Goal: Task Accomplishment & Management: Complete application form

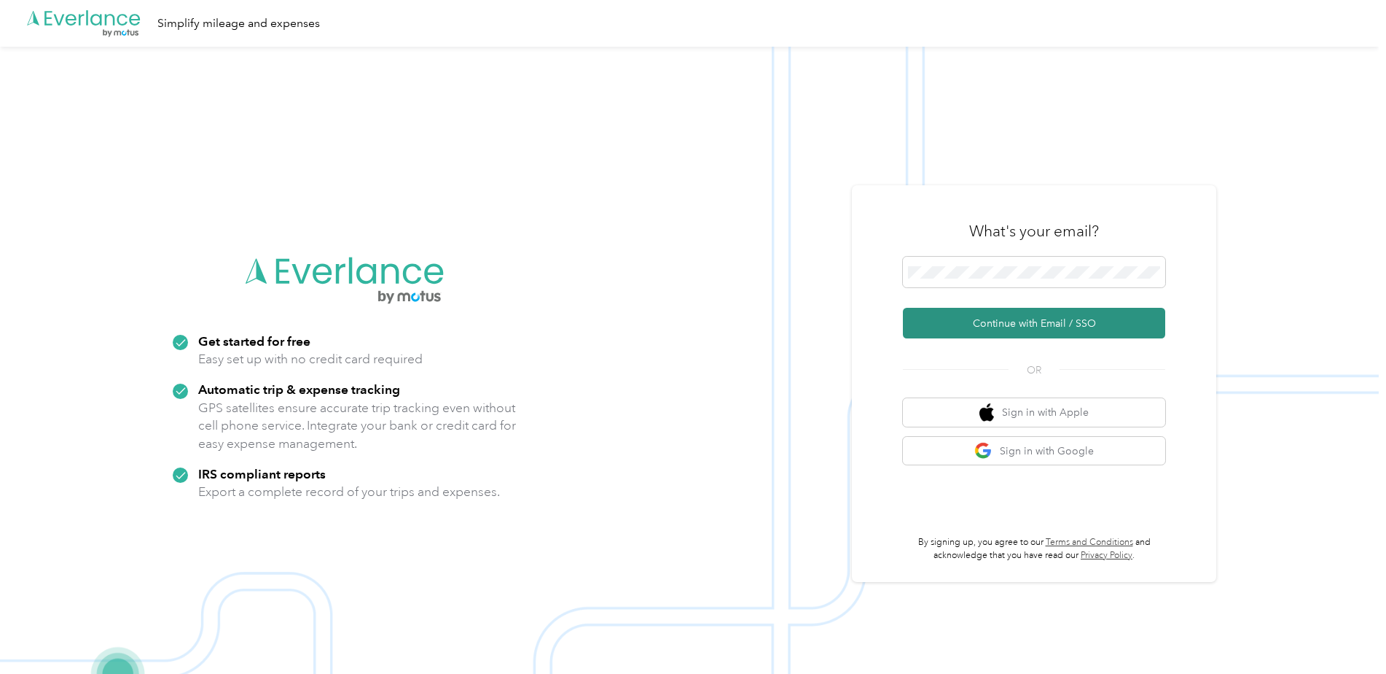
click at [982, 329] on button "Continue with Email / SSO" at bounding box center [1034, 323] width 262 height 31
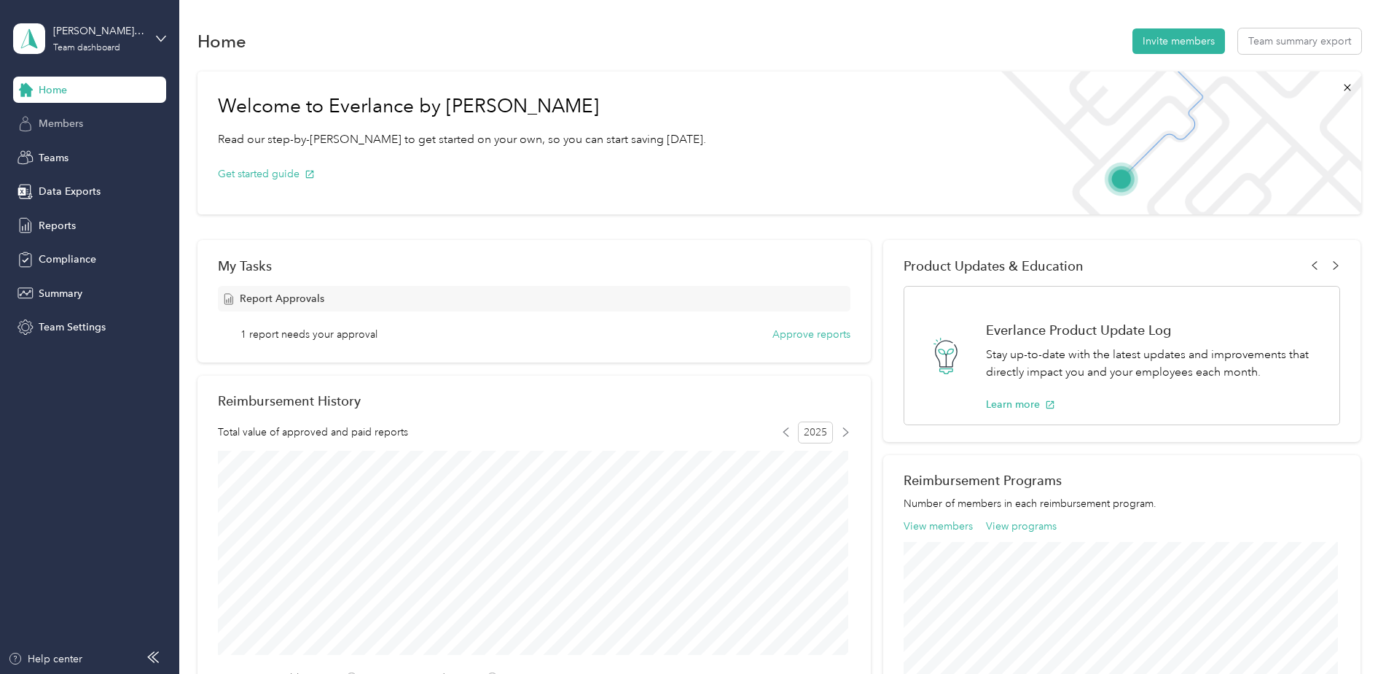
click at [71, 124] on span "Members" at bounding box center [61, 123] width 44 height 15
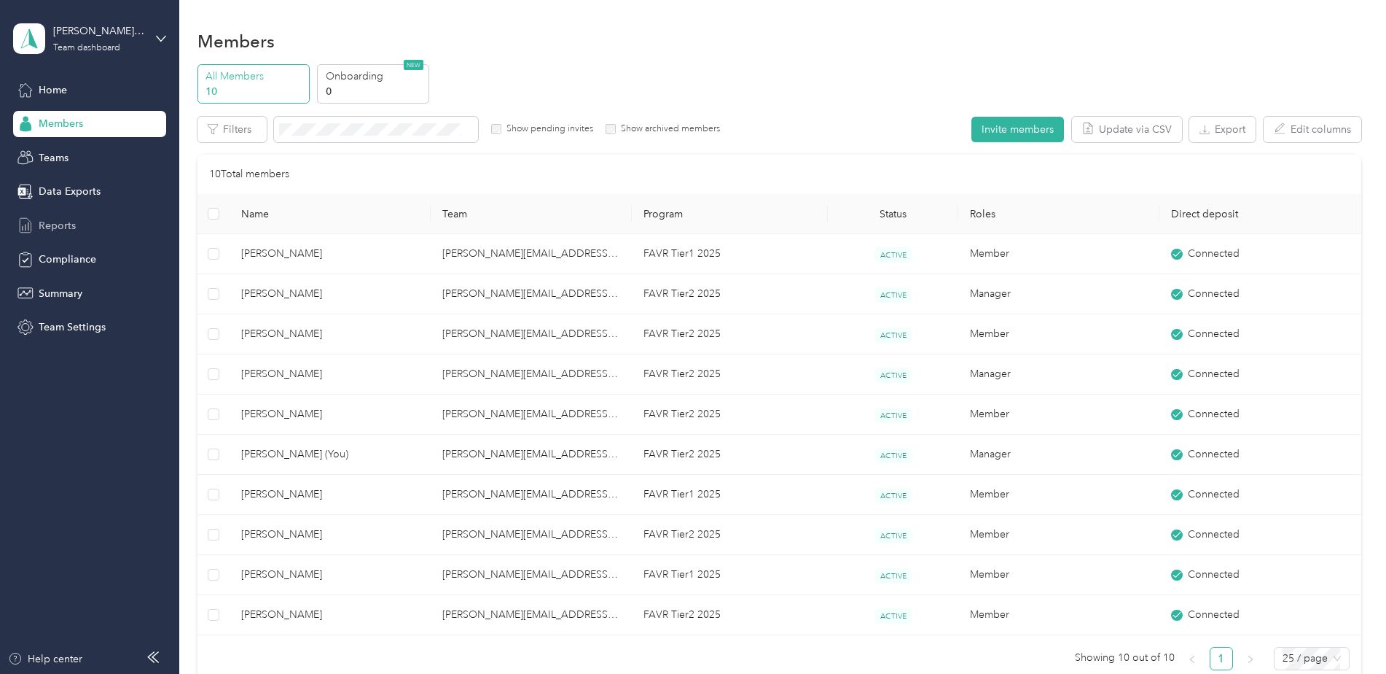
click at [61, 225] on span "Reports" at bounding box center [57, 225] width 37 height 15
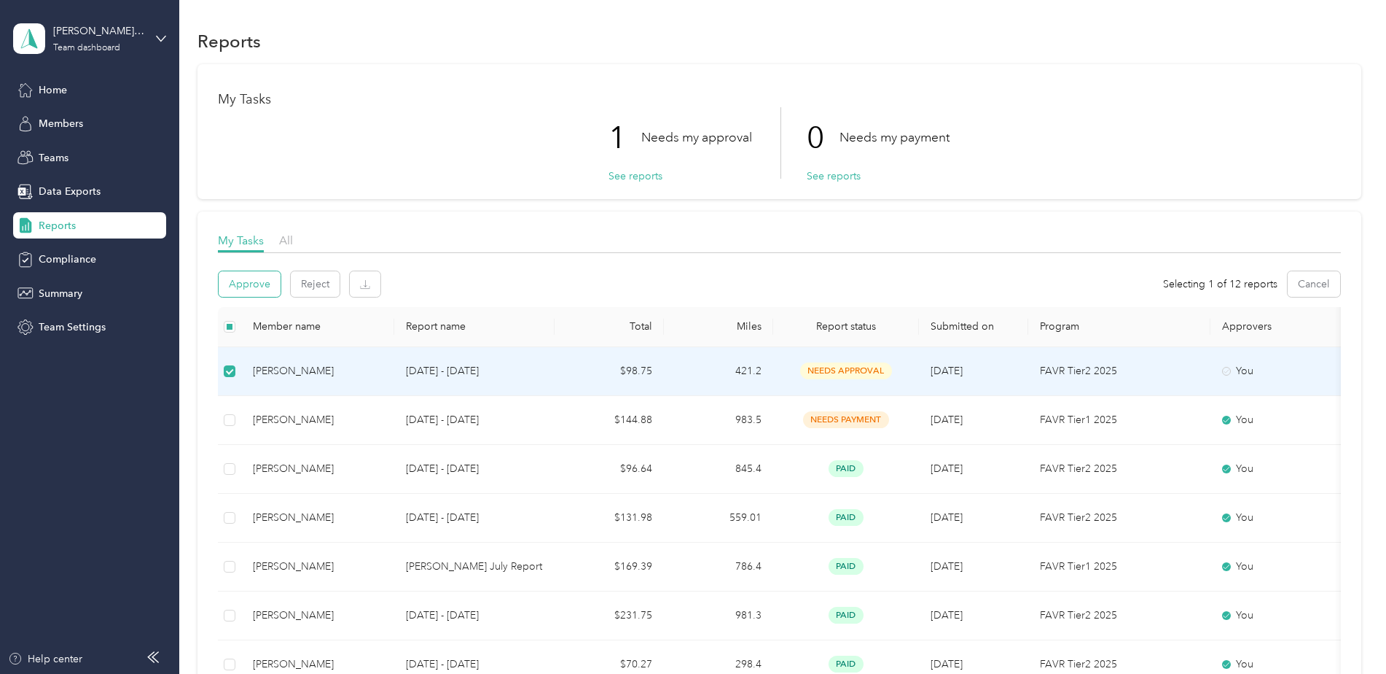
click at [234, 286] on button "Approve" at bounding box center [250, 284] width 62 height 26
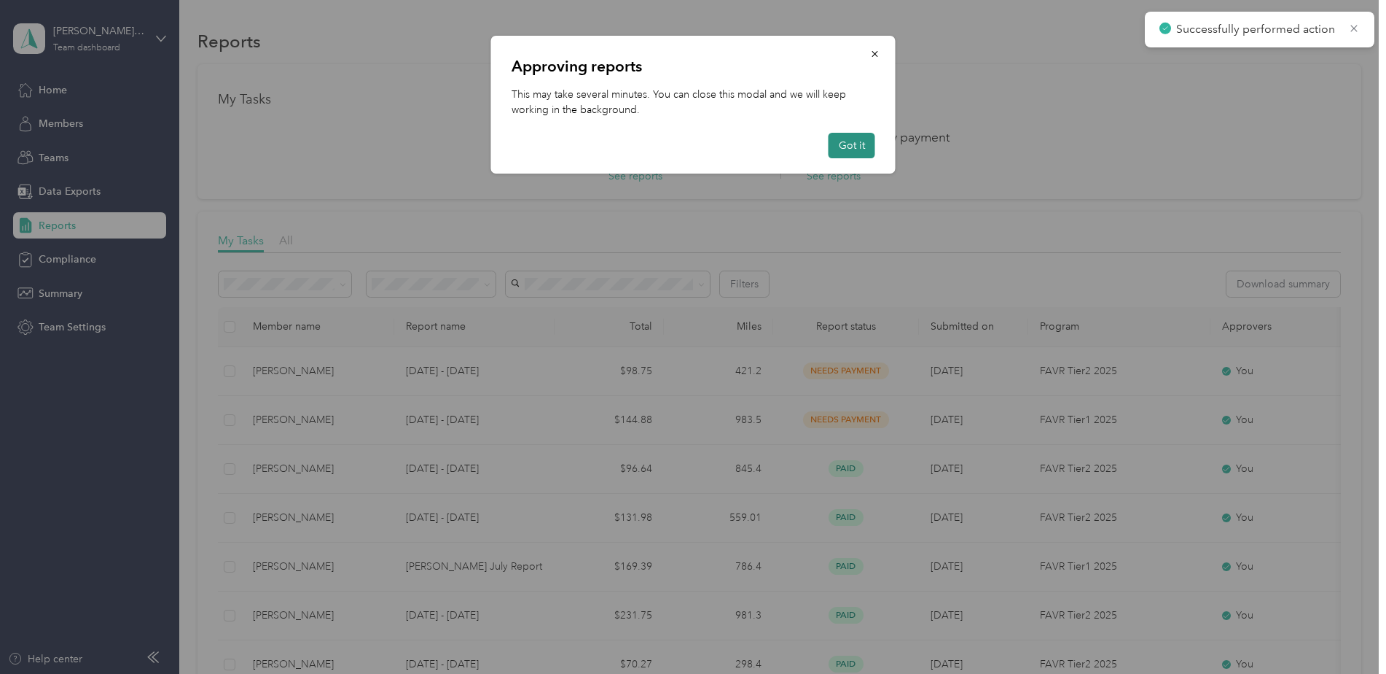
click at [858, 141] on button "Got it" at bounding box center [852, 146] width 47 height 26
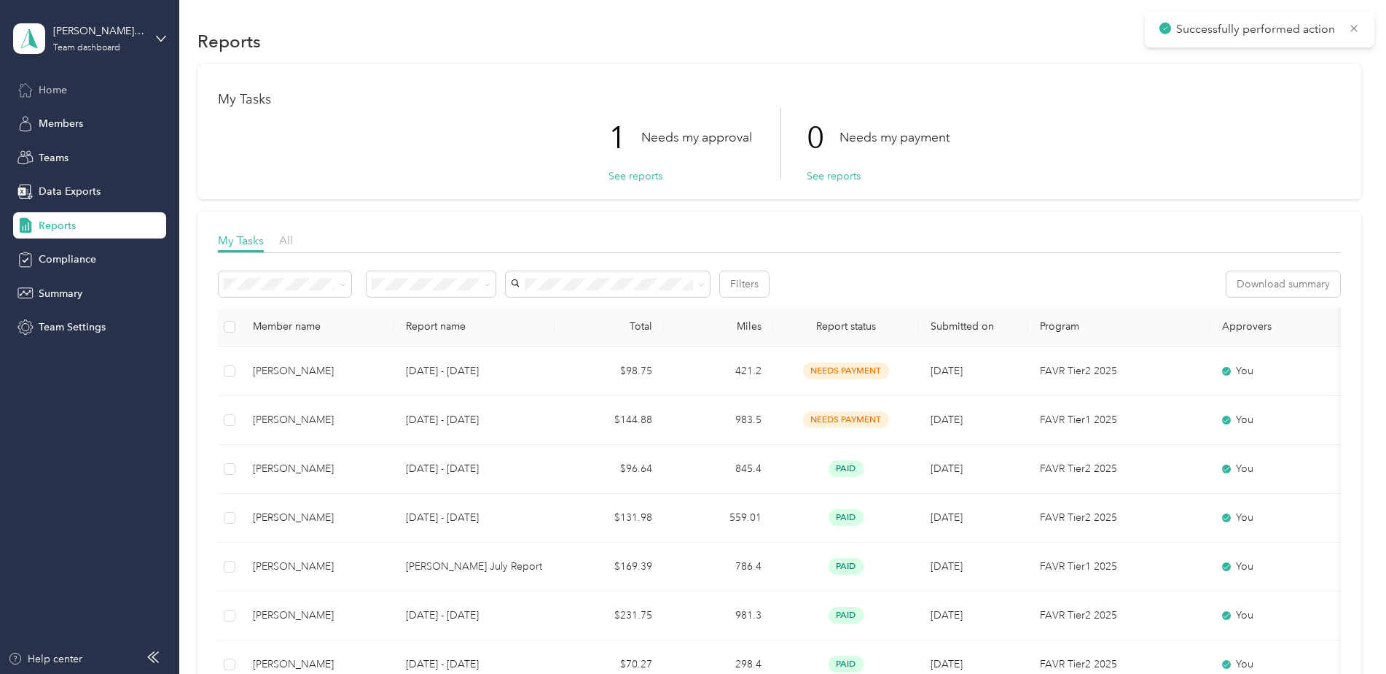
click at [35, 87] on div "Home" at bounding box center [89, 90] width 153 height 26
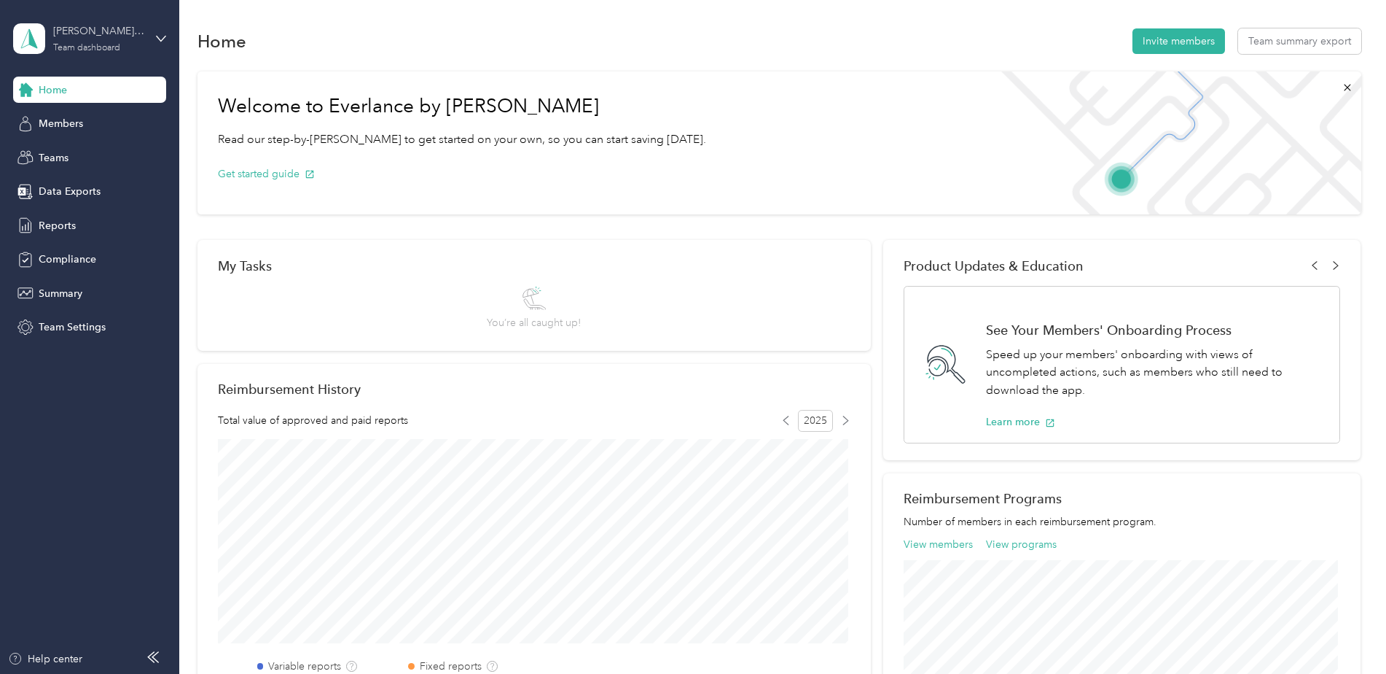
click at [103, 33] on div "[PERSON_NAME][EMAIL_ADDRESS][PERSON_NAME][DOMAIN_NAME]" at bounding box center [98, 30] width 91 height 15
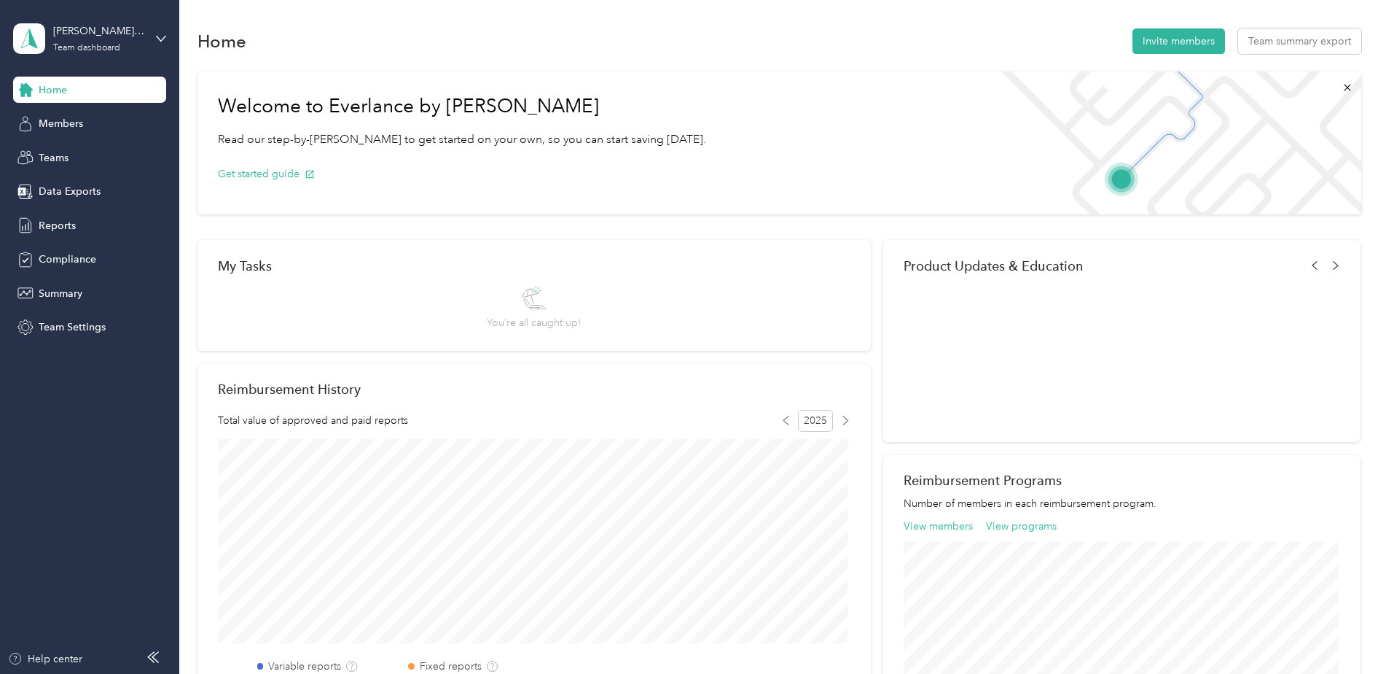
click at [49, 159] on div "Personal dashboard" at bounding box center [248, 153] width 451 height 26
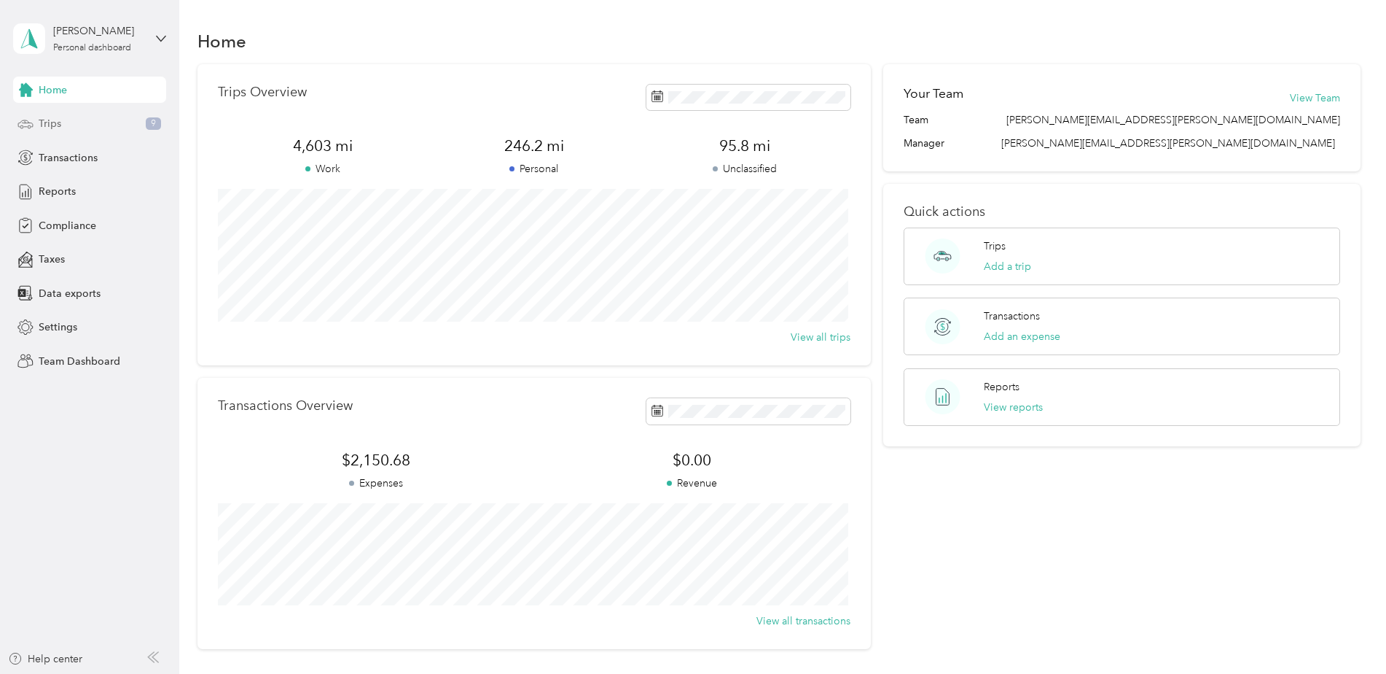
click at [42, 125] on span "Trips" at bounding box center [50, 123] width 23 height 15
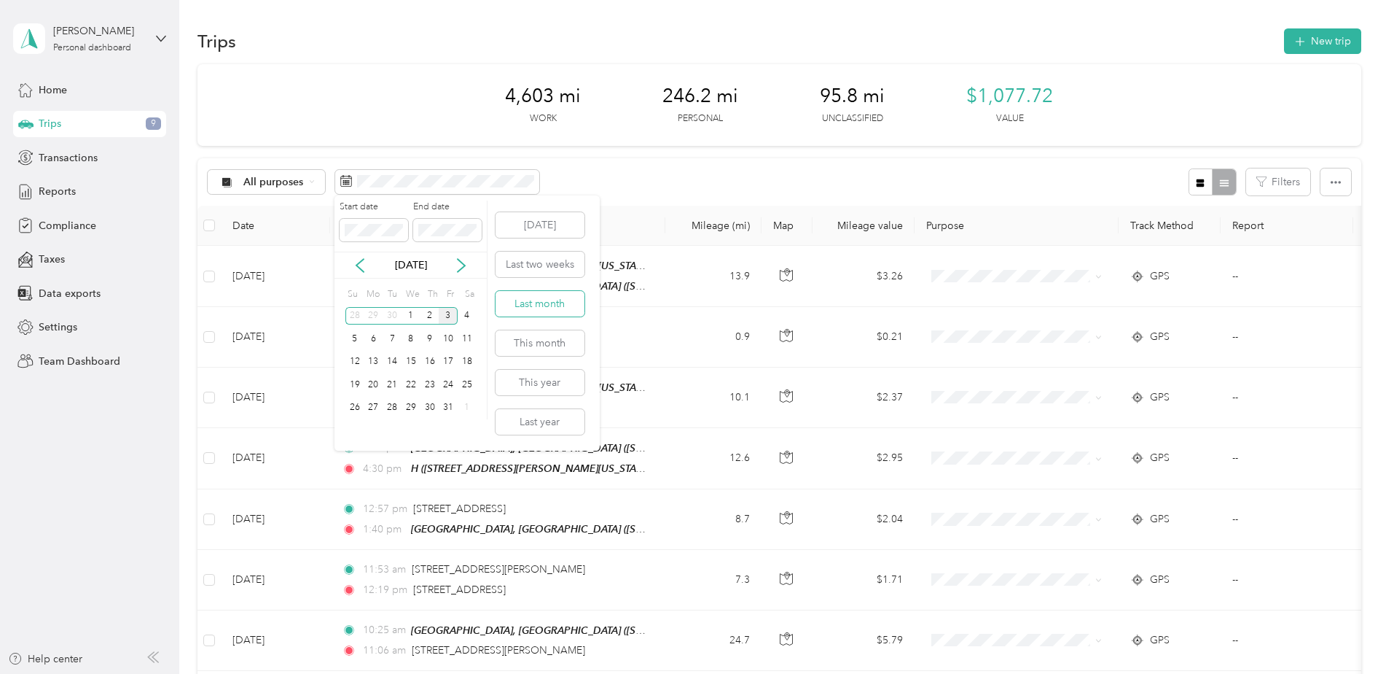
click at [544, 302] on button "Last month" at bounding box center [540, 304] width 89 height 26
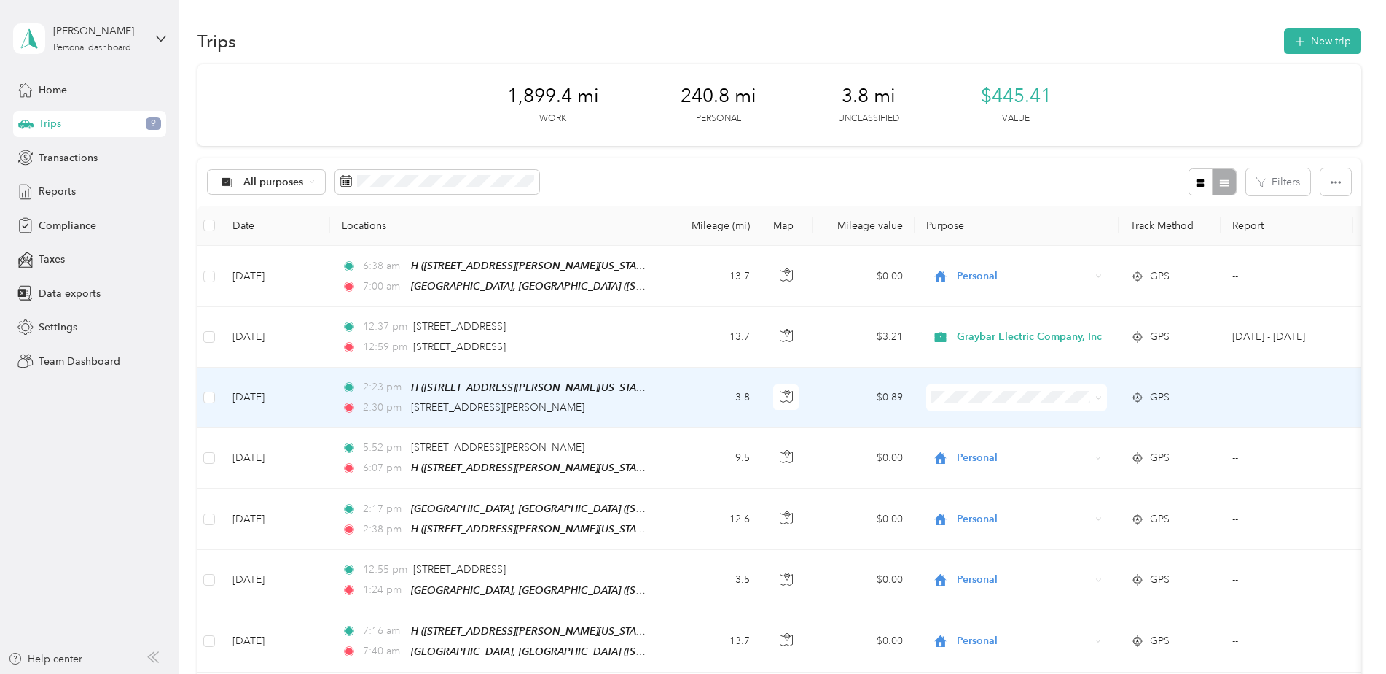
click at [974, 448] on span "Personal" at bounding box center [1034, 446] width 145 height 15
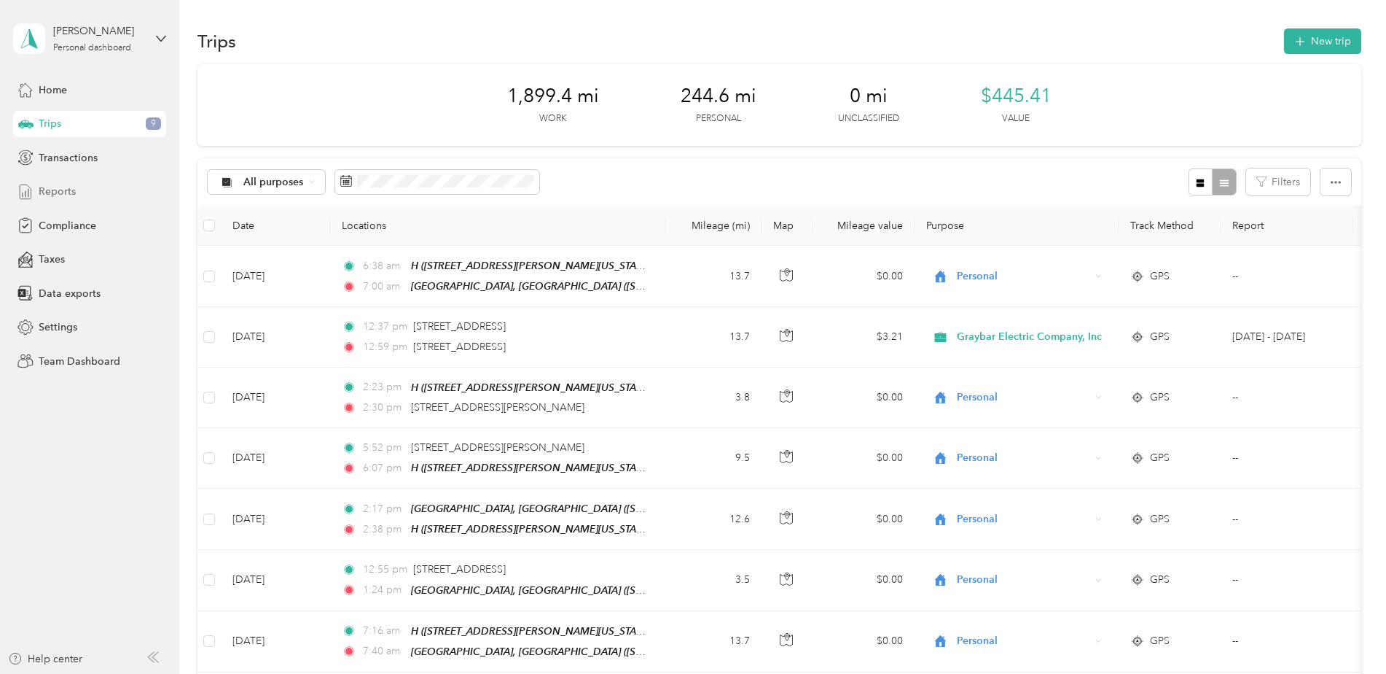
click at [30, 197] on icon at bounding box center [25, 192] width 16 height 16
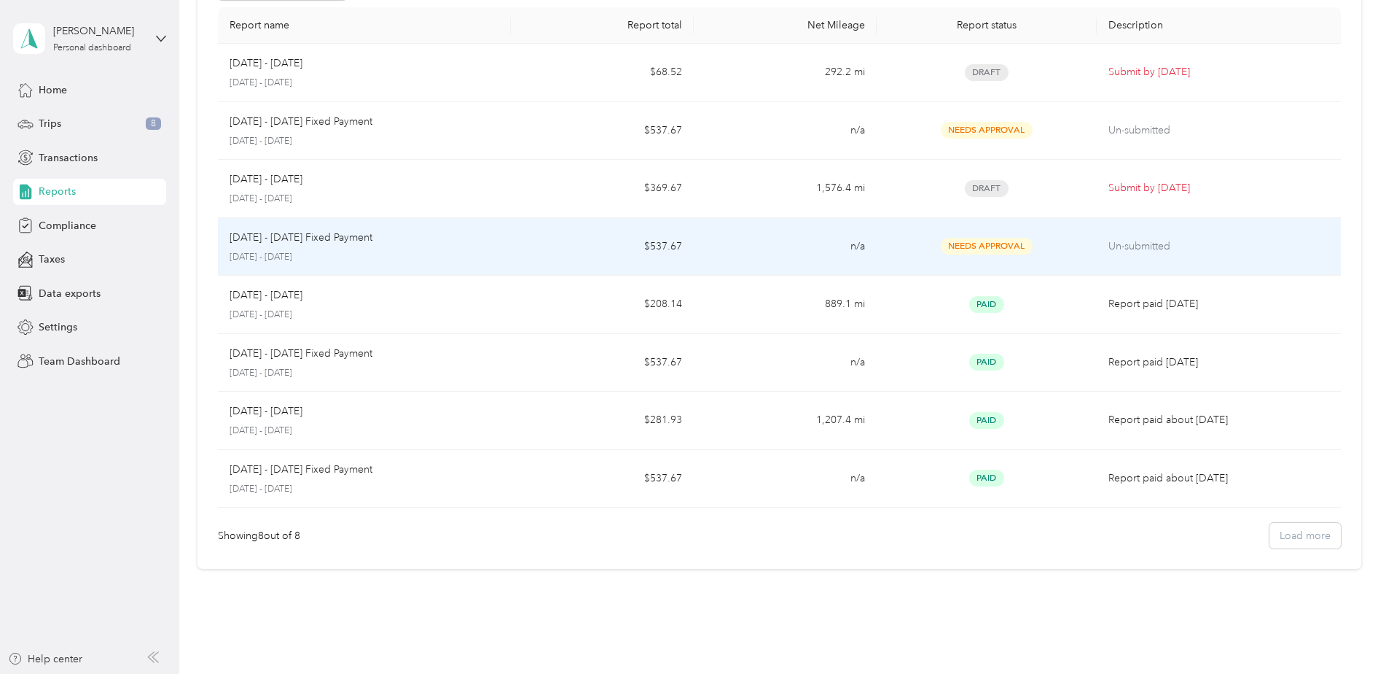
scroll to position [146, 0]
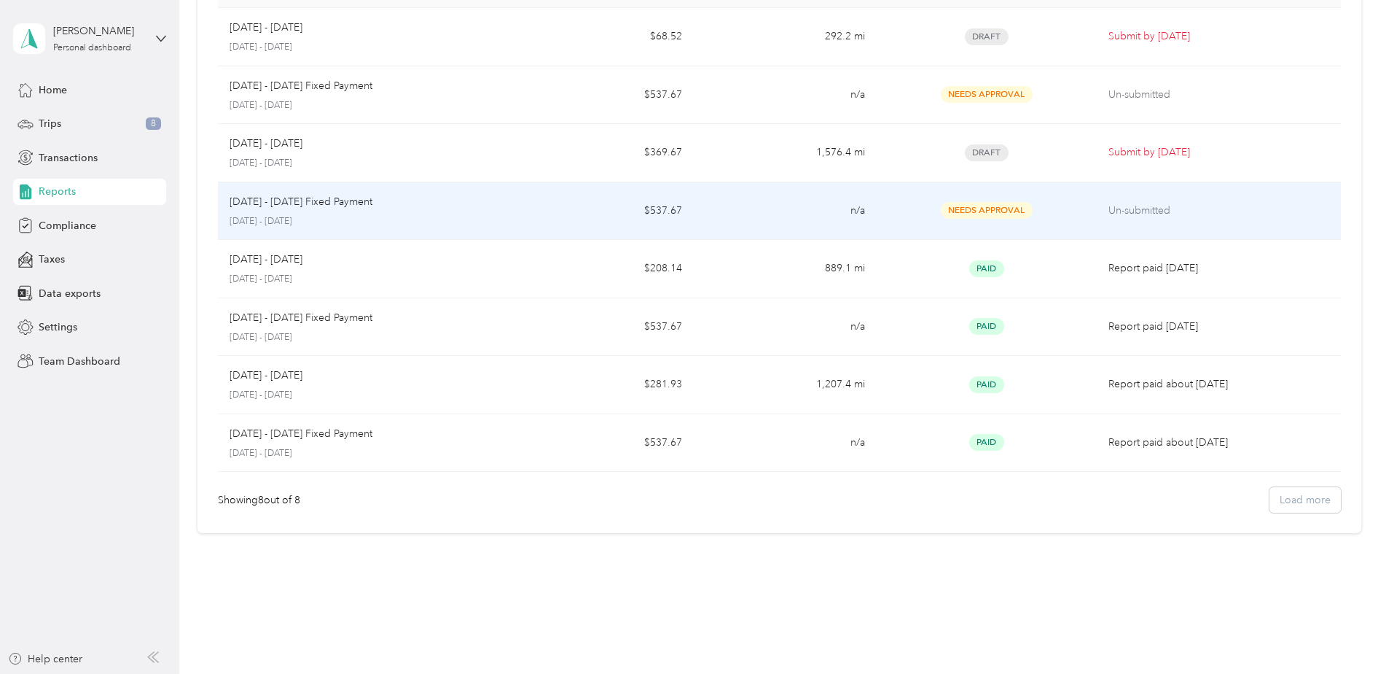
click at [316, 225] on p "[DATE] - [DATE]" at bounding box center [365, 221] width 270 height 13
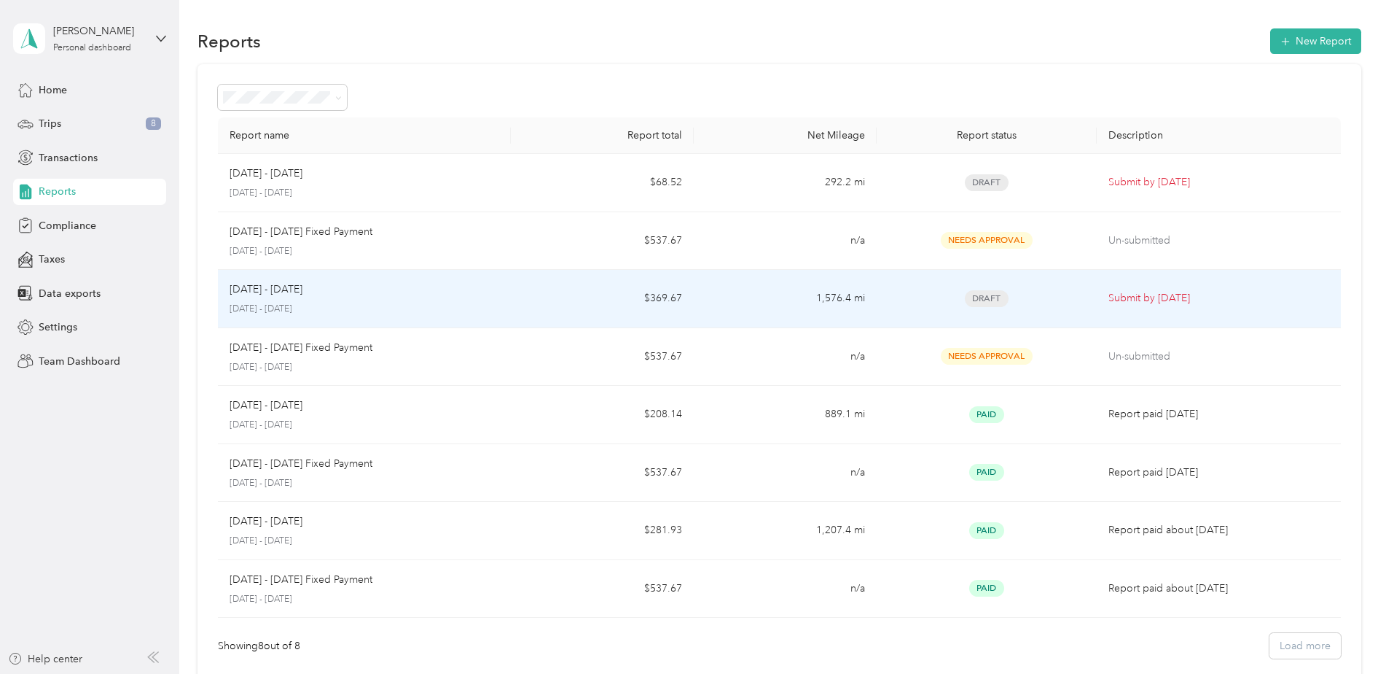
click at [246, 299] on div "[DATE] - [DATE] [DATE] - [DATE]" at bounding box center [365, 298] width 270 height 34
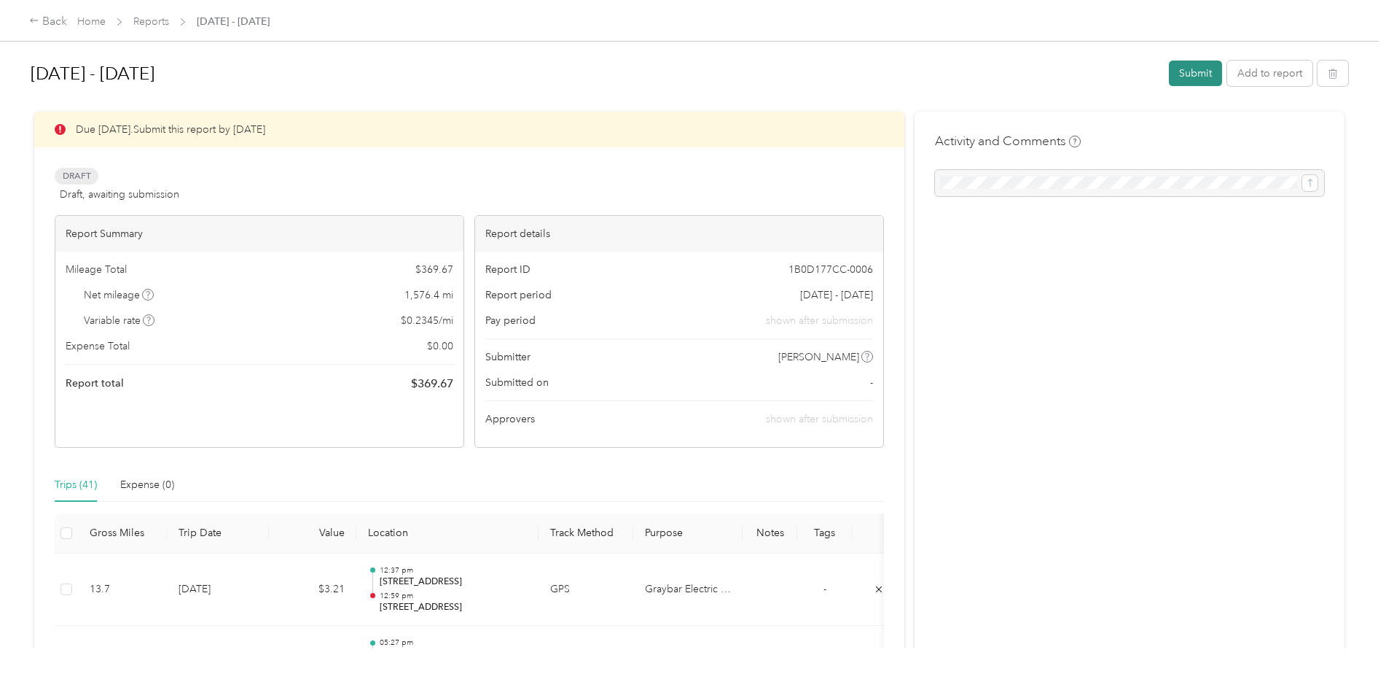
click at [1192, 75] on button "Submit" at bounding box center [1195, 74] width 53 height 26
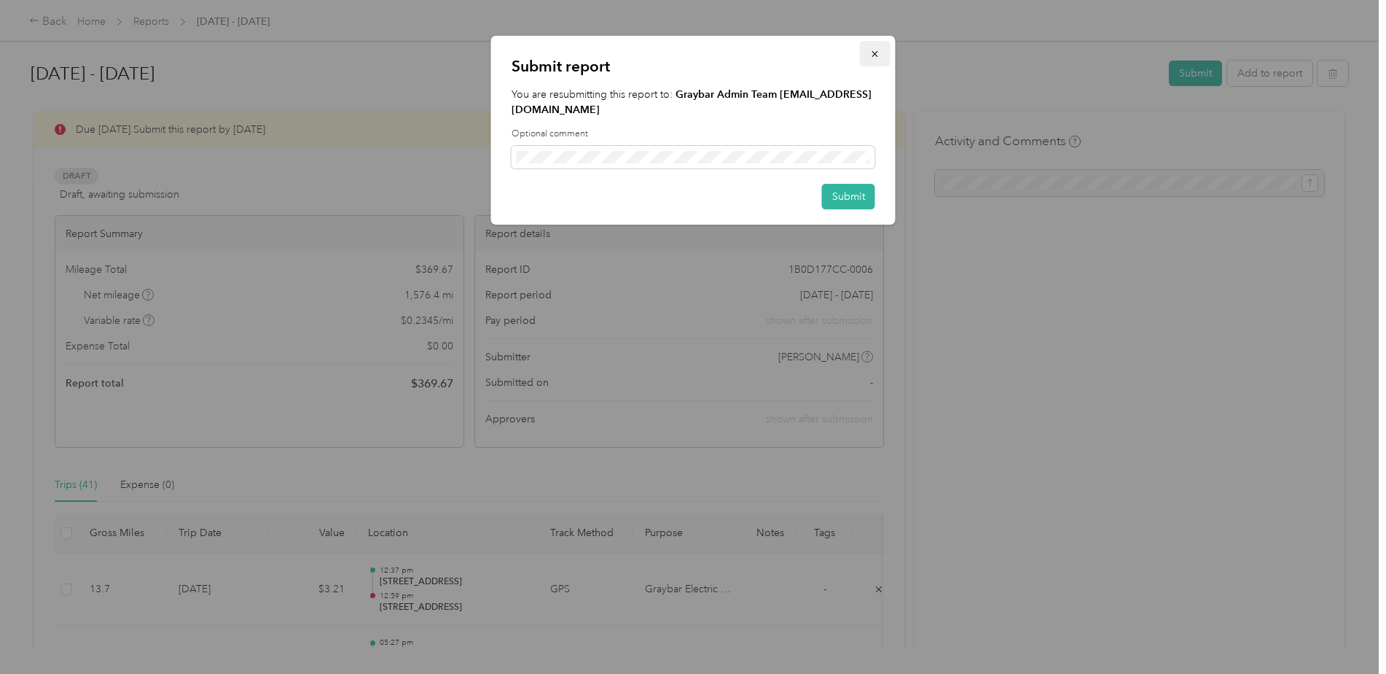
click at [870, 50] on icon "button" at bounding box center [875, 54] width 10 height 10
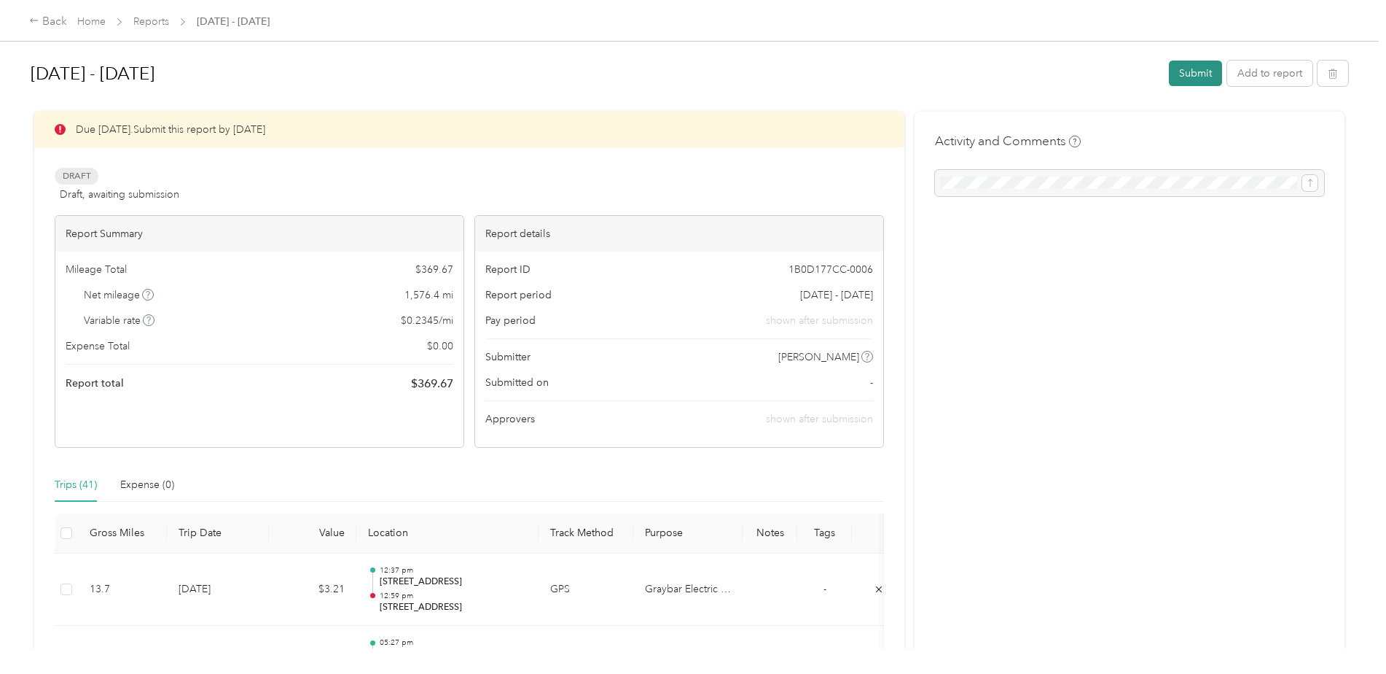
click at [1200, 74] on button "Submit" at bounding box center [1195, 74] width 53 height 26
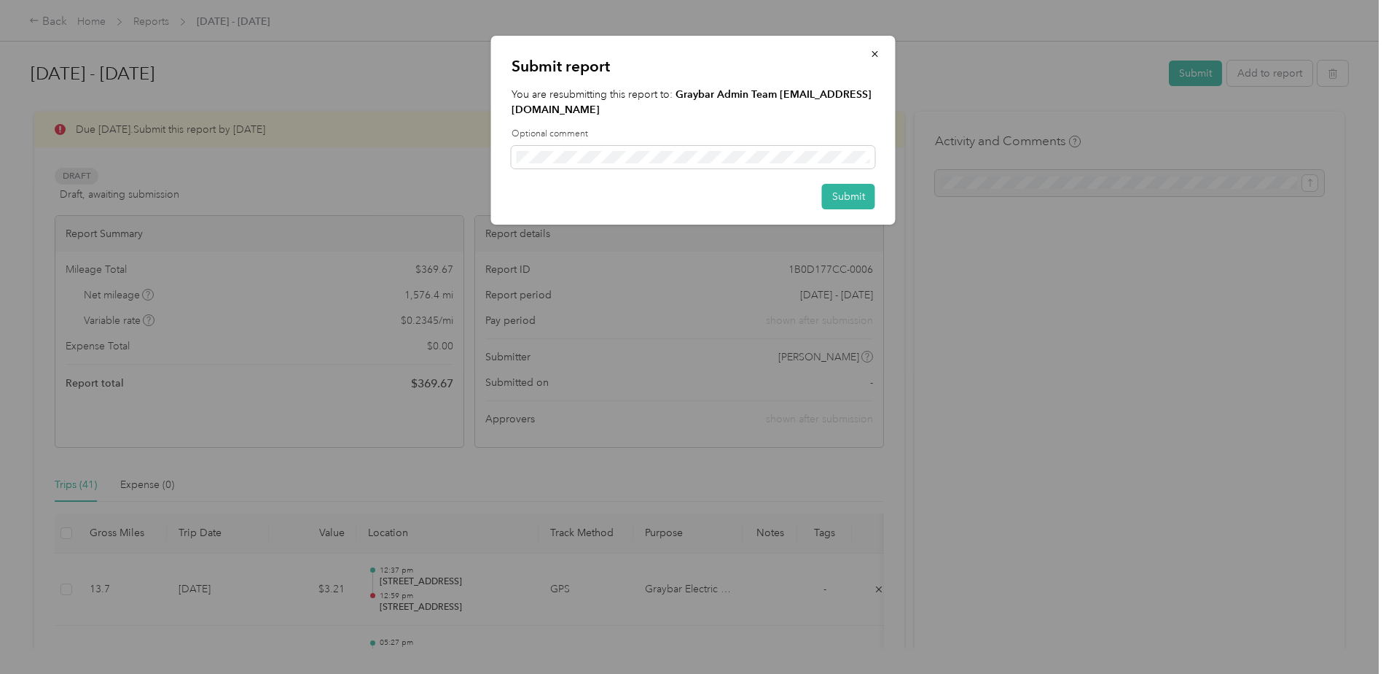
click at [819, 184] on div "Submit" at bounding box center [694, 197] width 364 height 26
click at [831, 184] on button "Submit" at bounding box center [848, 197] width 53 height 26
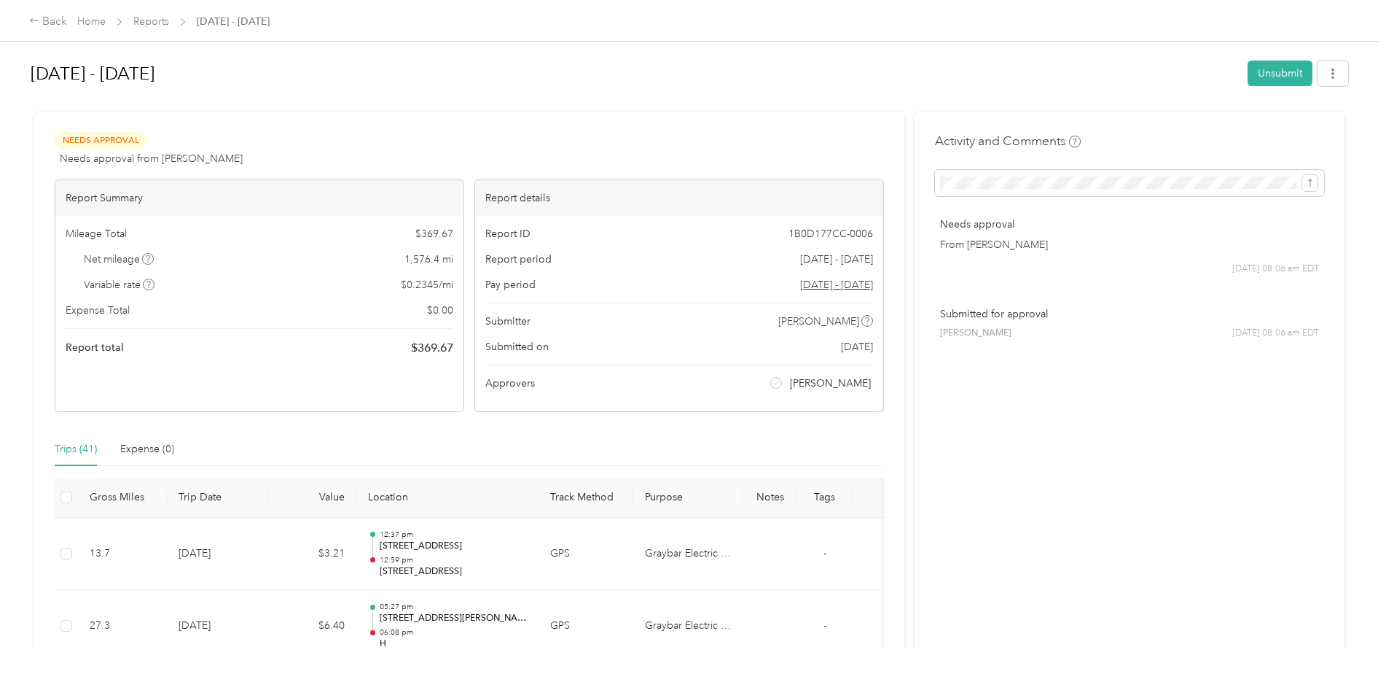
click at [316, 63] on h1 "[DATE] - [DATE]" at bounding box center [634, 73] width 1207 height 35
